Goal: Task Accomplishment & Management: Manage account settings

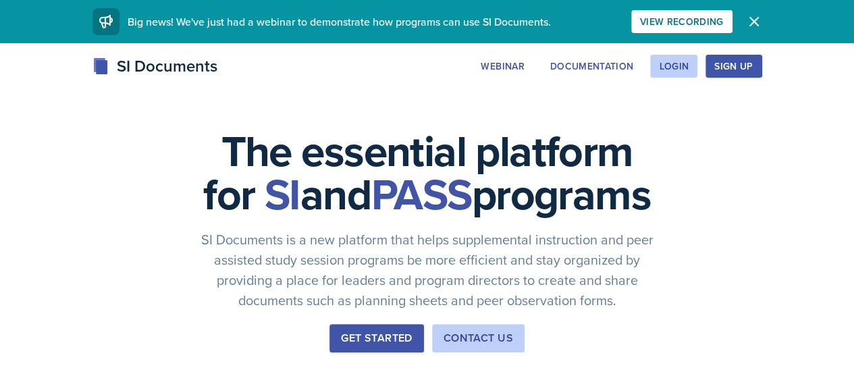
scroll to position [1, 0]
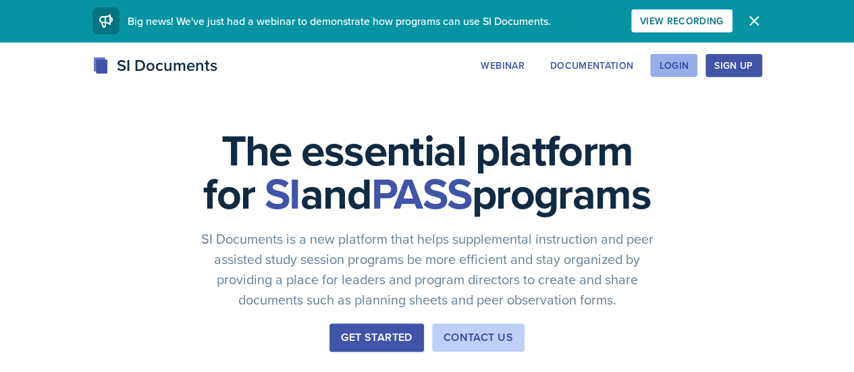
click at [689, 68] on div "Login" at bounding box center [674, 65] width 30 height 11
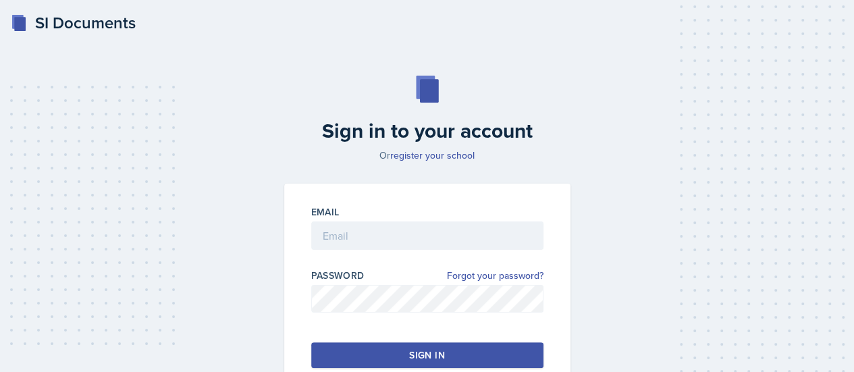
scroll to position [92, 0]
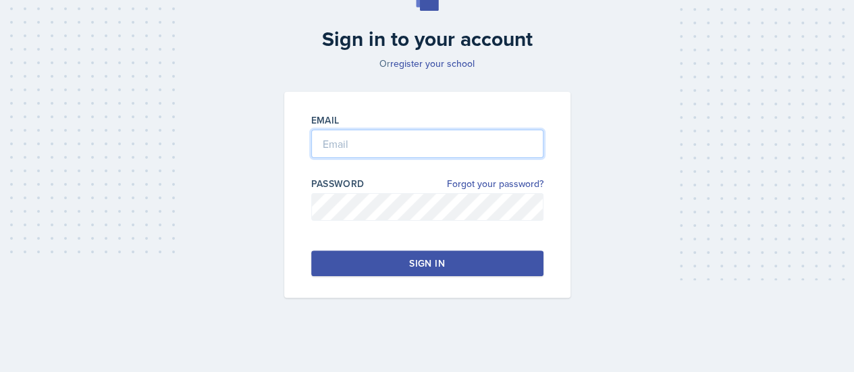
click at [386, 133] on input "email" at bounding box center [427, 144] width 232 height 28
type input "nprabaka@students.kennesaw.edu"
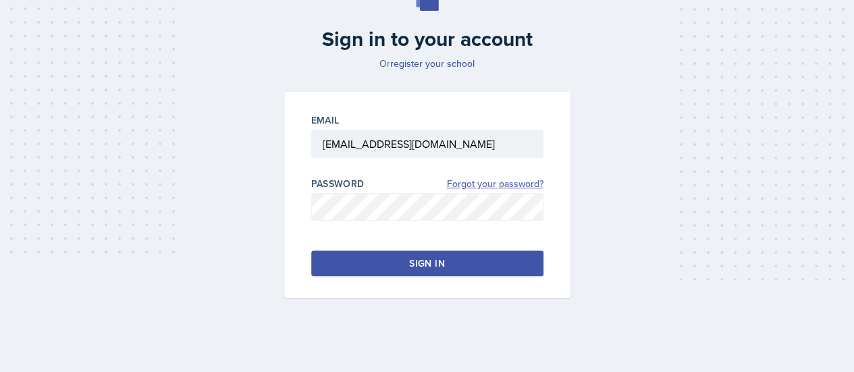
click at [472, 179] on link "Forgot your password?" at bounding box center [495, 184] width 97 height 14
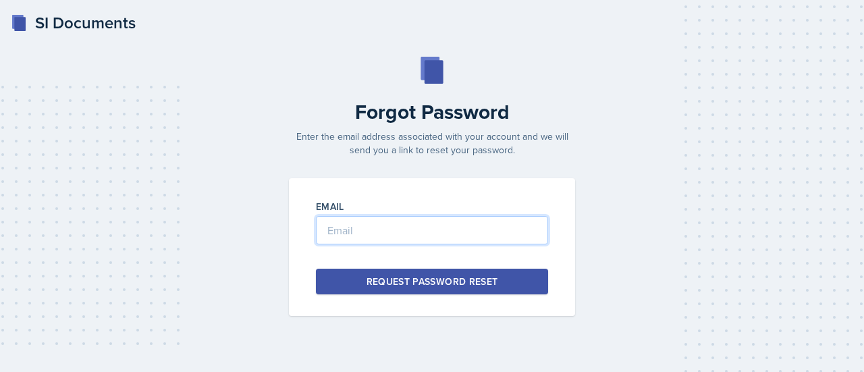
click at [471, 238] on input "email" at bounding box center [432, 230] width 232 height 28
type input "nprabaka@students.kennesaw.edu"
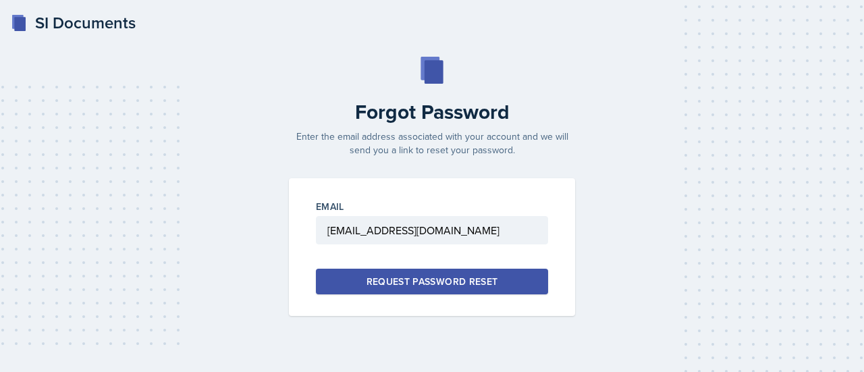
click at [456, 284] on div "Request Password Reset" at bounding box center [433, 282] width 132 height 14
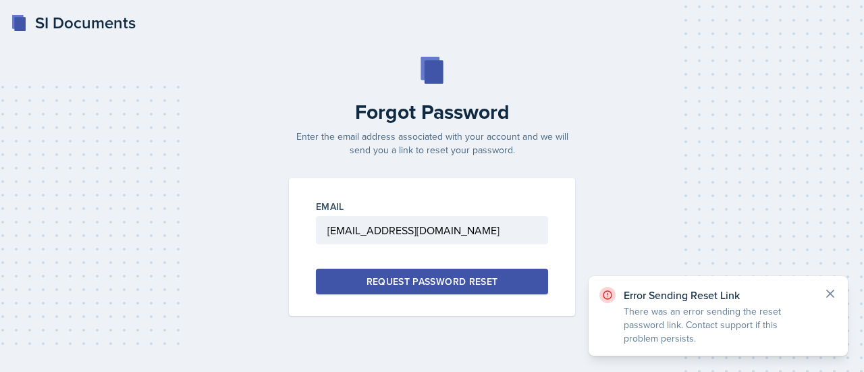
click at [832, 294] on icon at bounding box center [830, 293] width 7 height 7
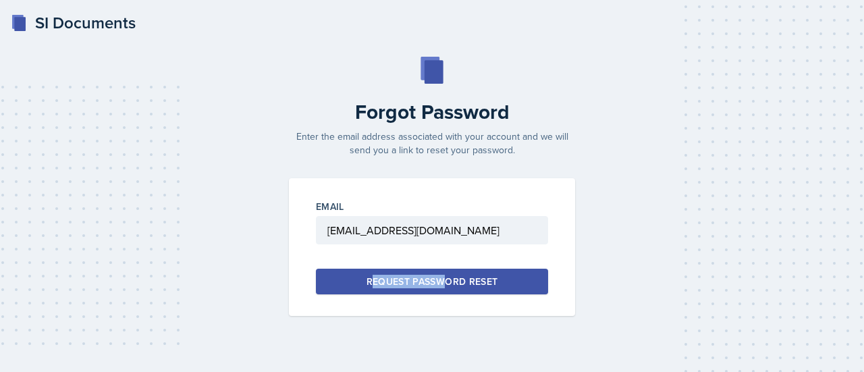
drag, startPoint x: 451, startPoint y: 259, endPoint x: 437, endPoint y: 293, distance: 37.2
click at [437, 293] on div "Email nprabaka@students.kennesaw.edu Request Password Reset" at bounding box center [432, 247] width 286 height 138
click at [437, 293] on button "Request Password Reset" at bounding box center [432, 282] width 232 height 26
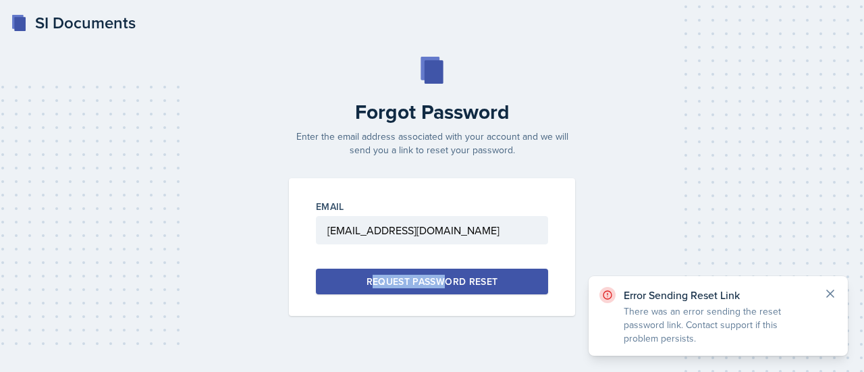
click at [829, 287] on icon at bounding box center [831, 294] width 14 height 14
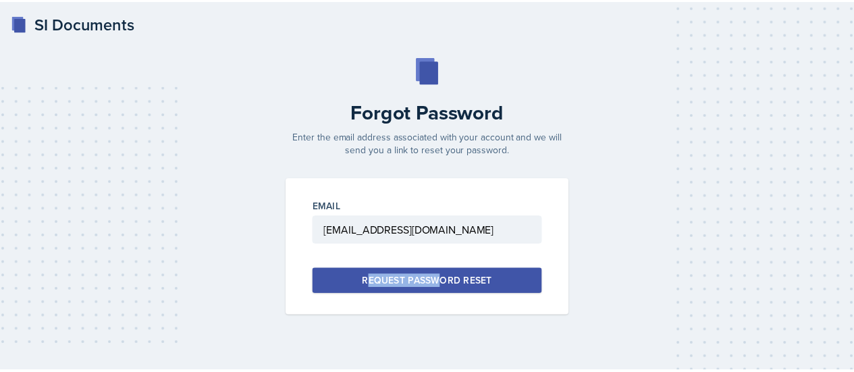
scroll to position [92, 0]
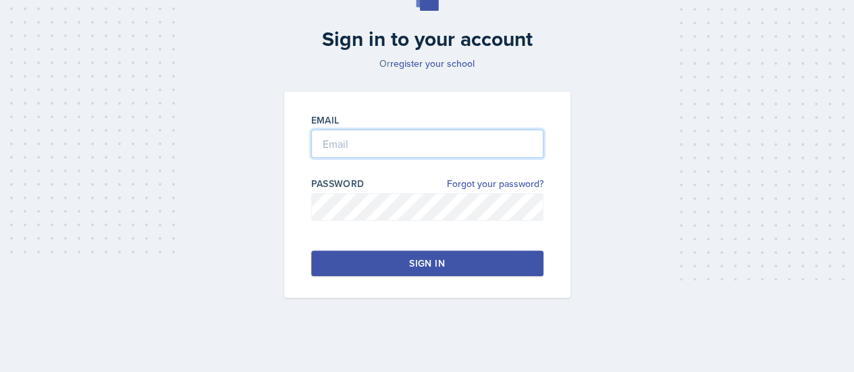
click at [374, 145] on input "email" at bounding box center [427, 144] width 232 height 28
type input "nprabaka@students.kennesaw.edu"
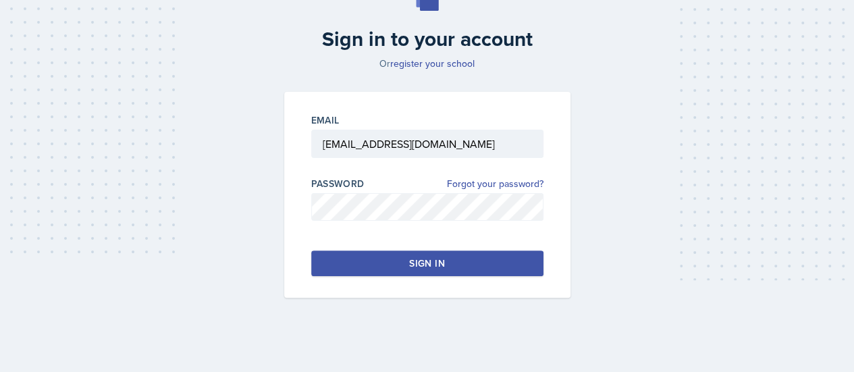
click at [311, 251] on button "Sign in" at bounding box center [427, 264] width 232 height 26
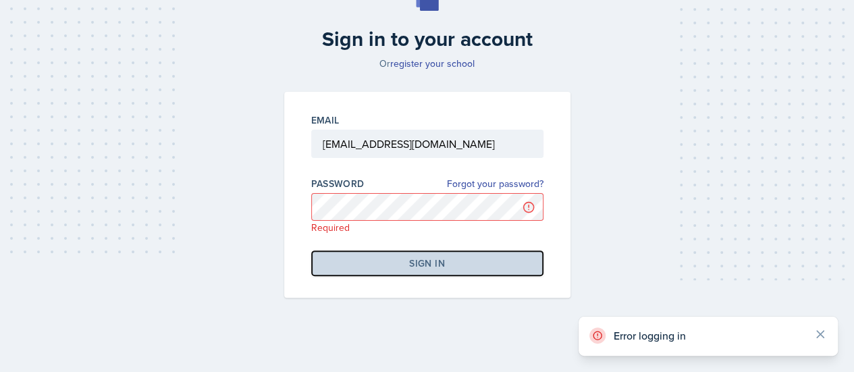
click at [311, 251] on button "Sign in" at bounding box center [427, 264] width 232 height 26
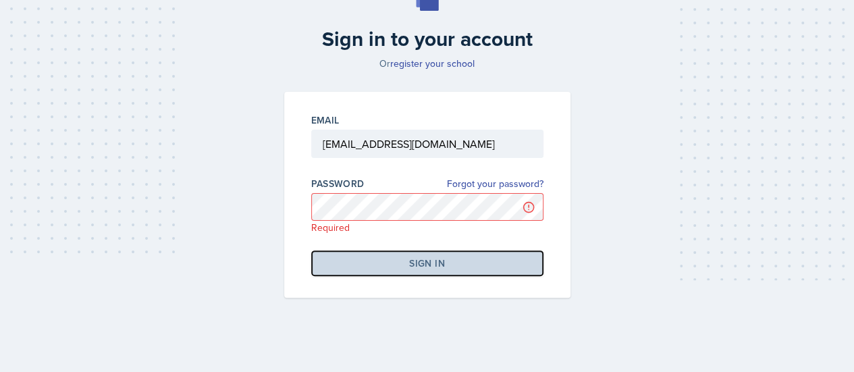
scroll to position [0, 0]
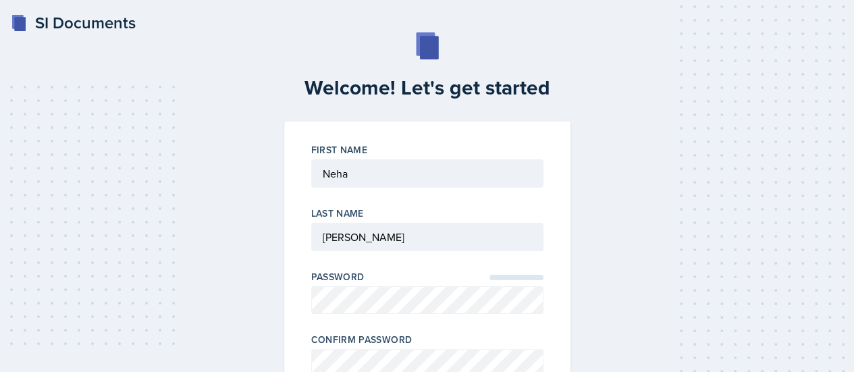
scroll to position [131, 0]
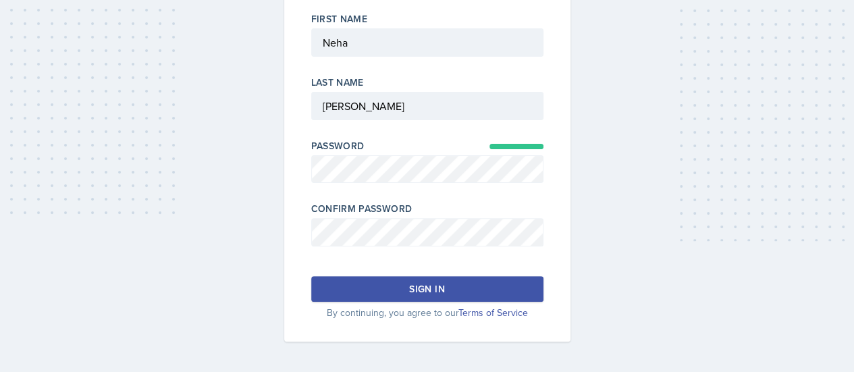
click at [405, 273] on div "First Name Last Name Password Confirm Password Sign in By continuing, you agree…" at bounding box center [427, 166] width 286 height 351
click at [402, 280] on button "Sign in" at bounding box center [427, 289] width 232 height 26
